Goal: Task Accomplishment & Management: Manage account settings

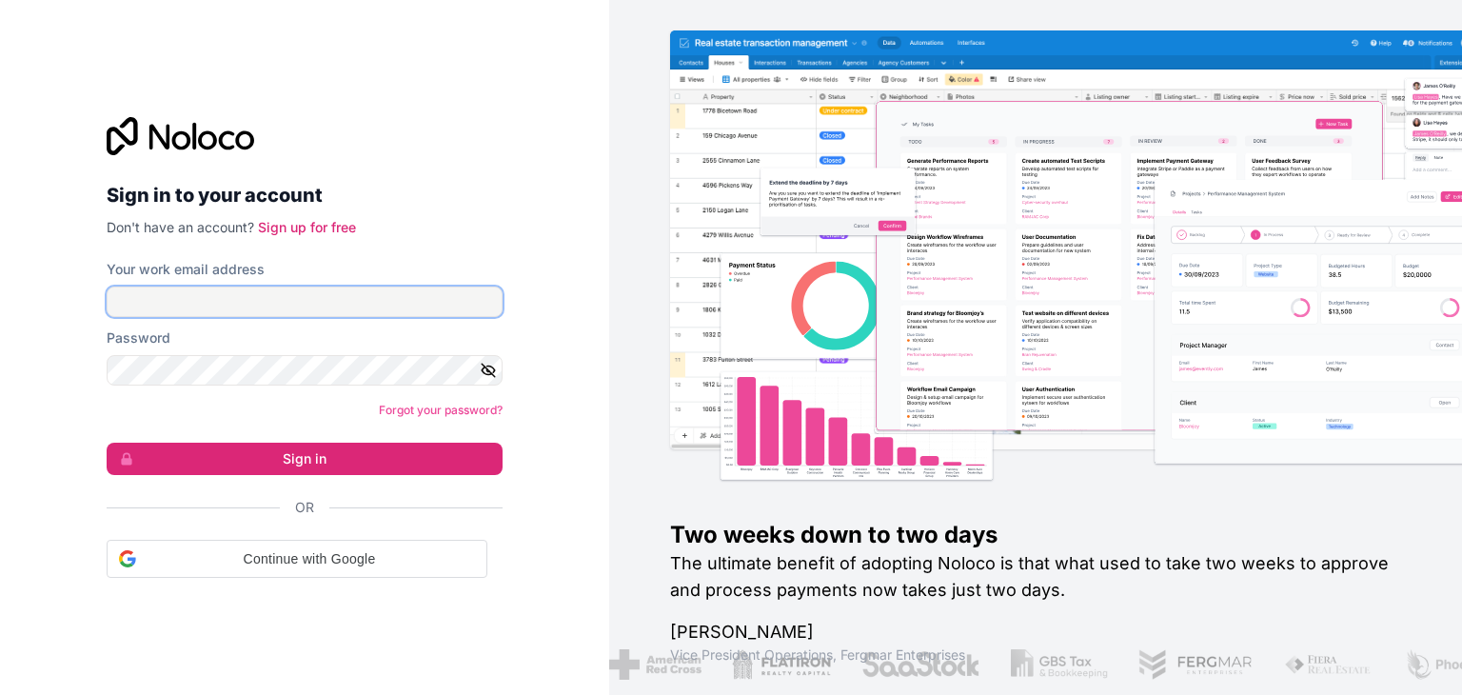
click at [343, 304] on input "Your work email address" at bounding box center [305, 302] width 396 height 30
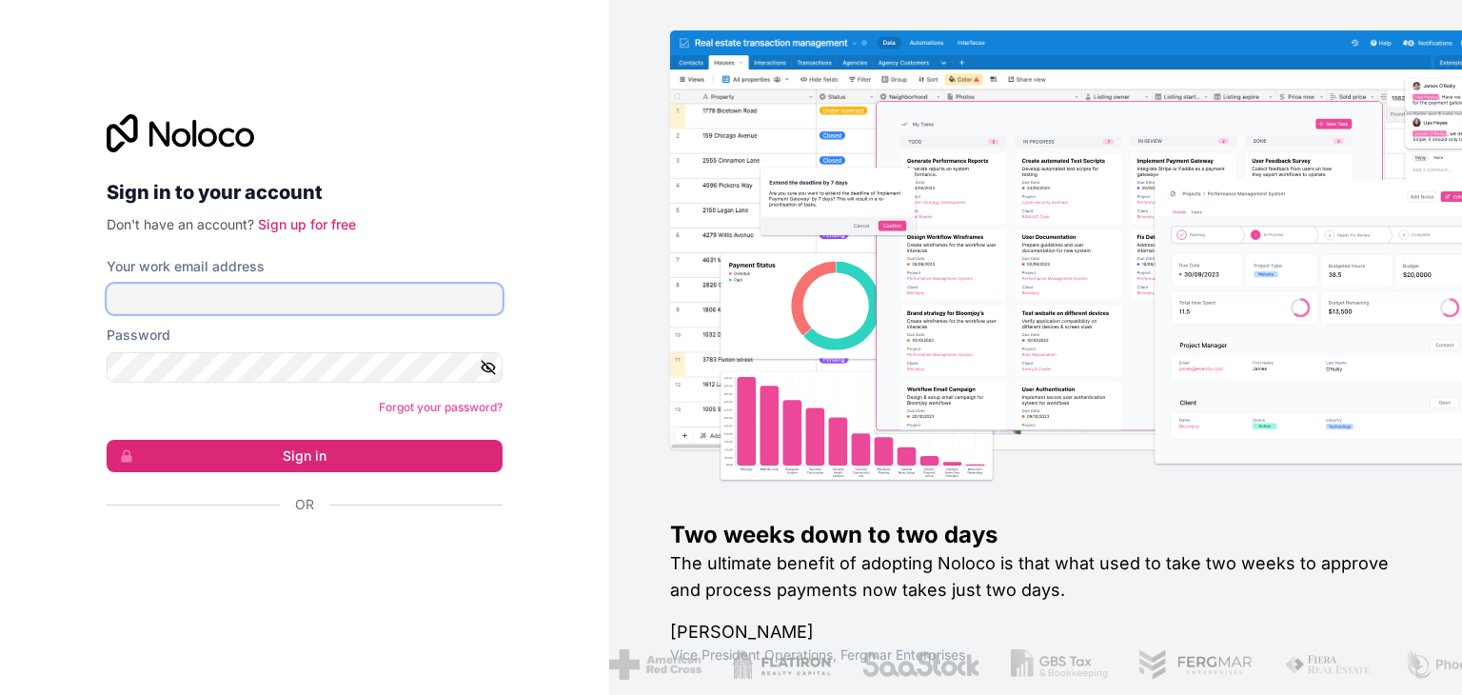
type input "[EMAIL_ADDRESS][DOMAIN_NAME]"
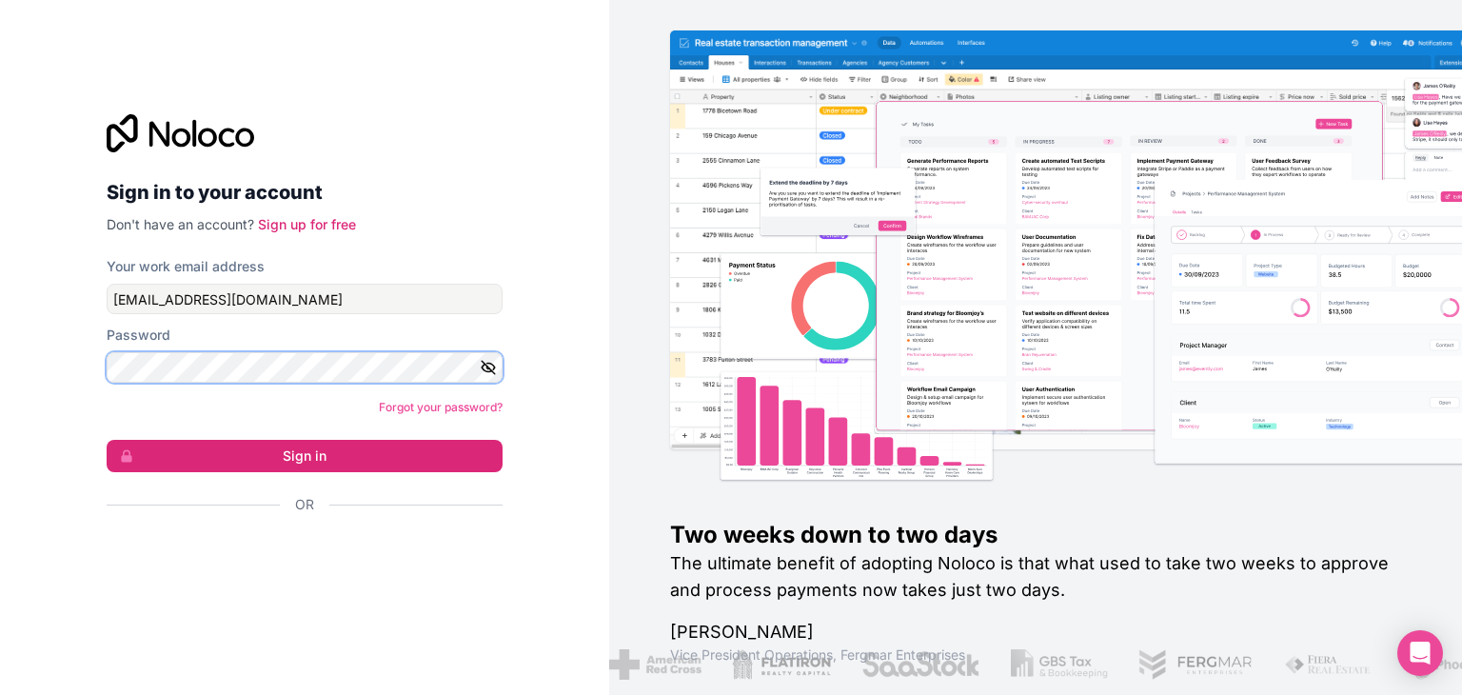
click at [107, 440] on button "Sign in" at bounding box center [305, 456] width 396 height 32
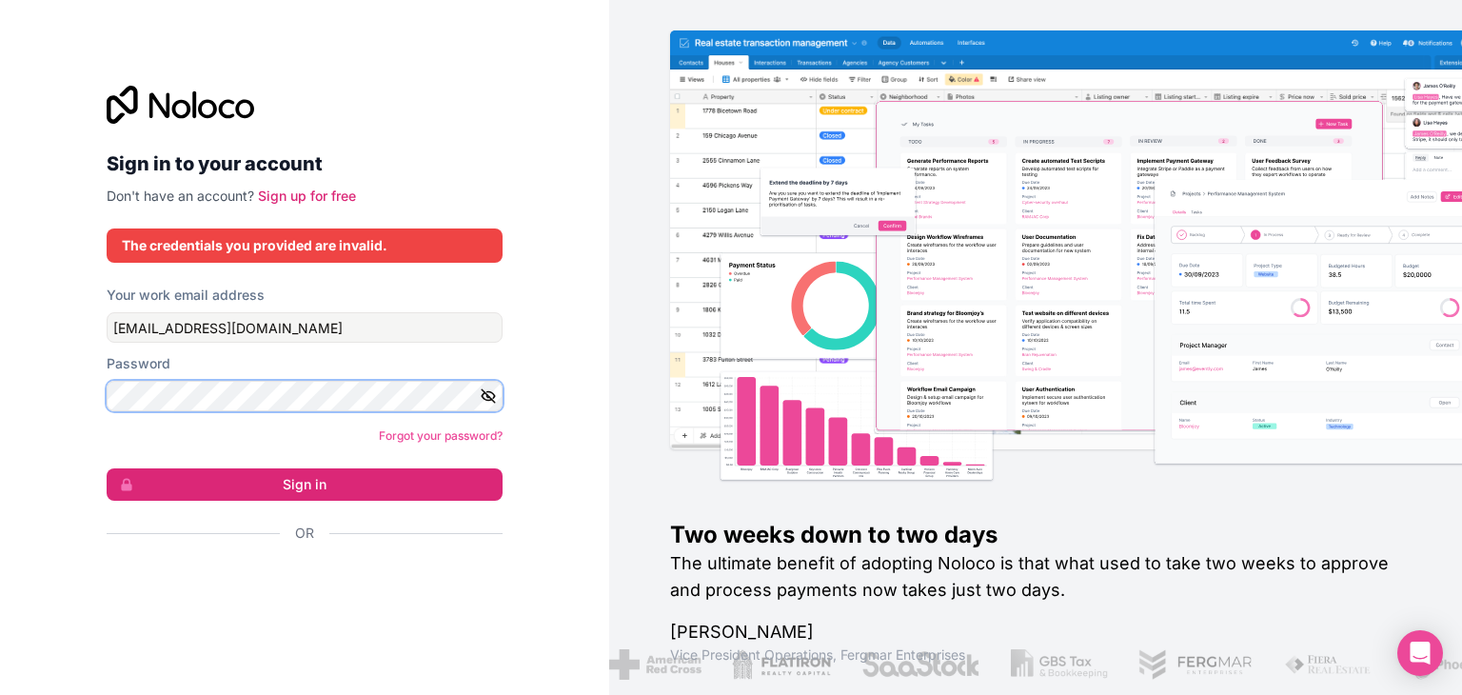
click at [0, 363] on div "Sign in to your account Don't have an account? Sign up for free The credentials…" at bounding box center [304, 347] width 609 height 695
click at [107, 468] on button "Sign in" at bounding box center [305, 484] width 396 height 32
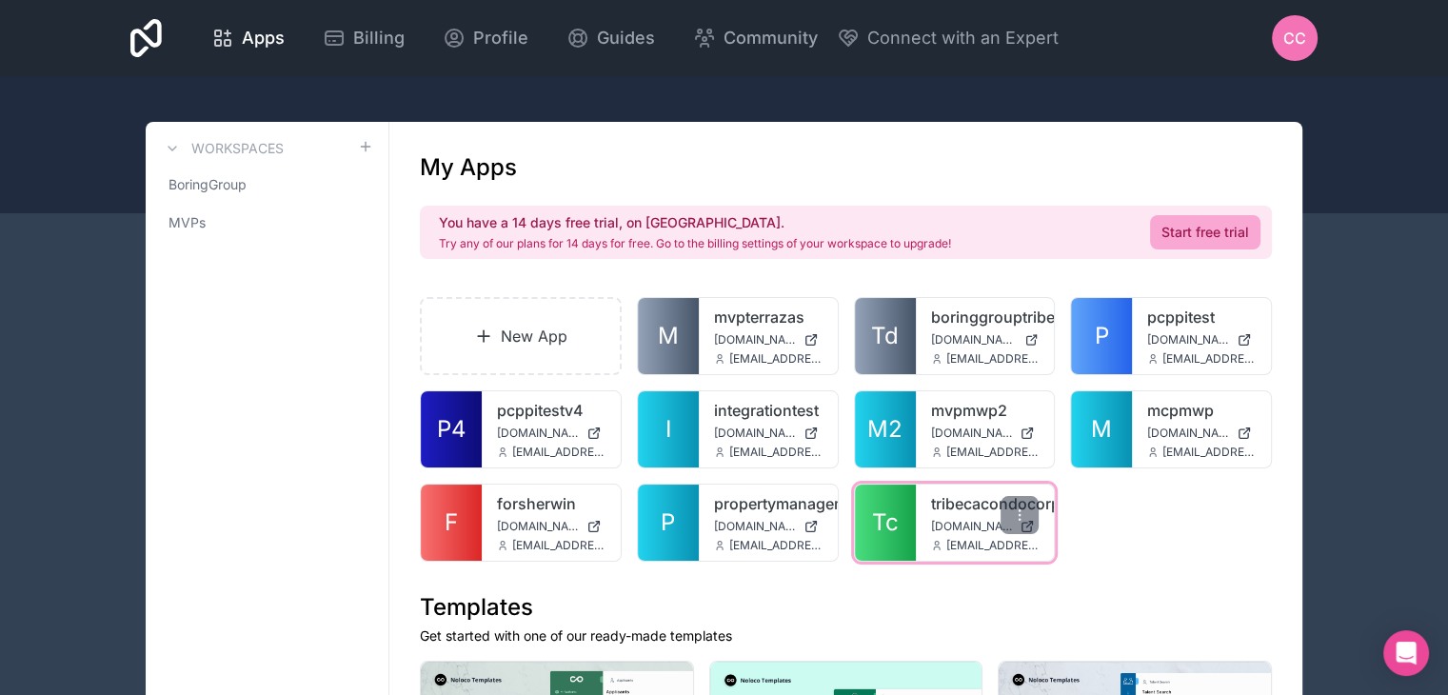
click at [893, 515] on span "Tc" at bounding box center [885, 522] width 27 height 30
